Goal: Transaction & Acquisition: Purchase product/service

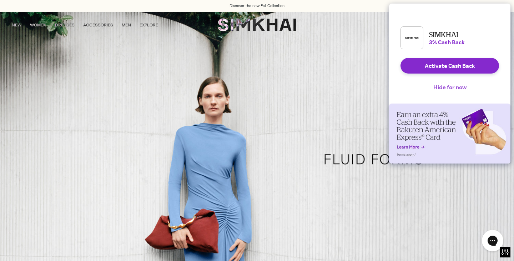
click at [460, 94] on button "Hide for now" at bounding box center [450, 87] width 45 height 16
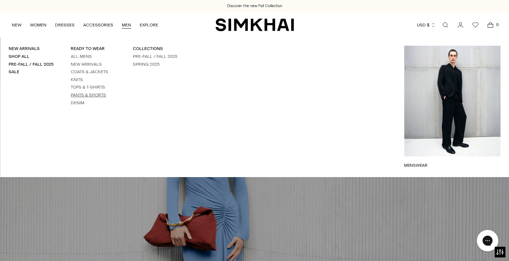
click at [96, 95] on link "Pants & Shorts" at bounding box center [88, 94] width 35 height 5
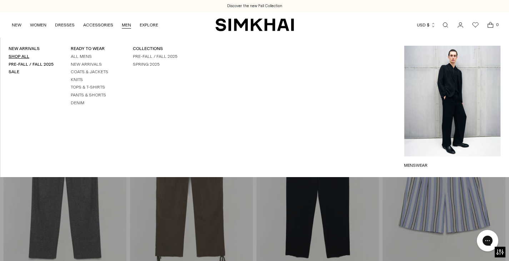
click at [21, 57] on link "Shop All" at bounding box center [19, 56] width 21 height 5
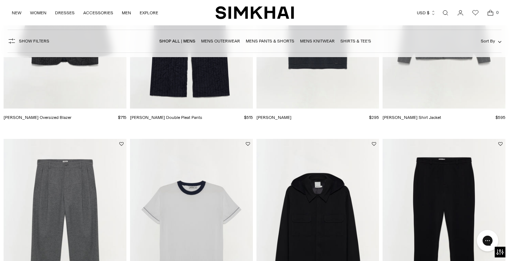
scroll to position [297, 0]
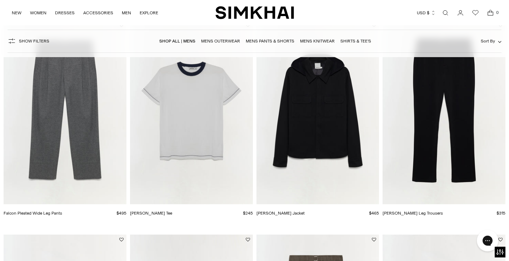
click at [0, 0] on img "Donavan Ringer Tee" at bounding box center [0, 0] width 0 height 0
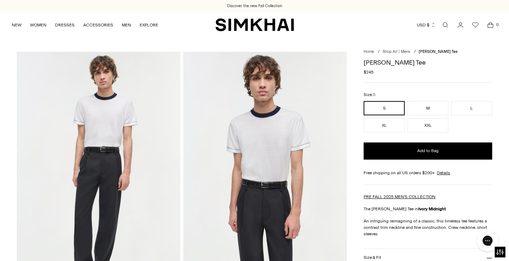
scroll to position [119, 0]
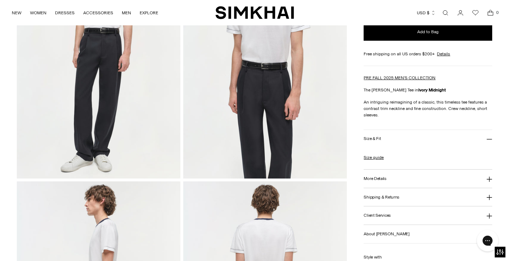
click at [374, 179] on h3 "More Details" at bounding box center [374, 178] width 22 height 5
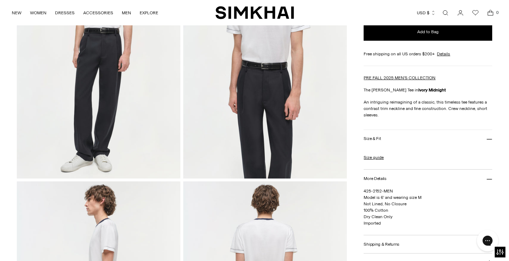
scroll to position [238, 0]
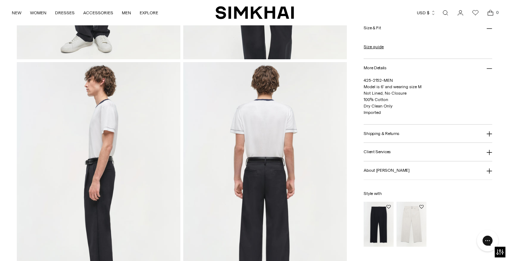
click at [387, 171] on h3 "About Jonathan Simkhai" at bounding box center [386, 170] width 46 height 5
